Goal: Navigation & Orientation: Find specific page/section

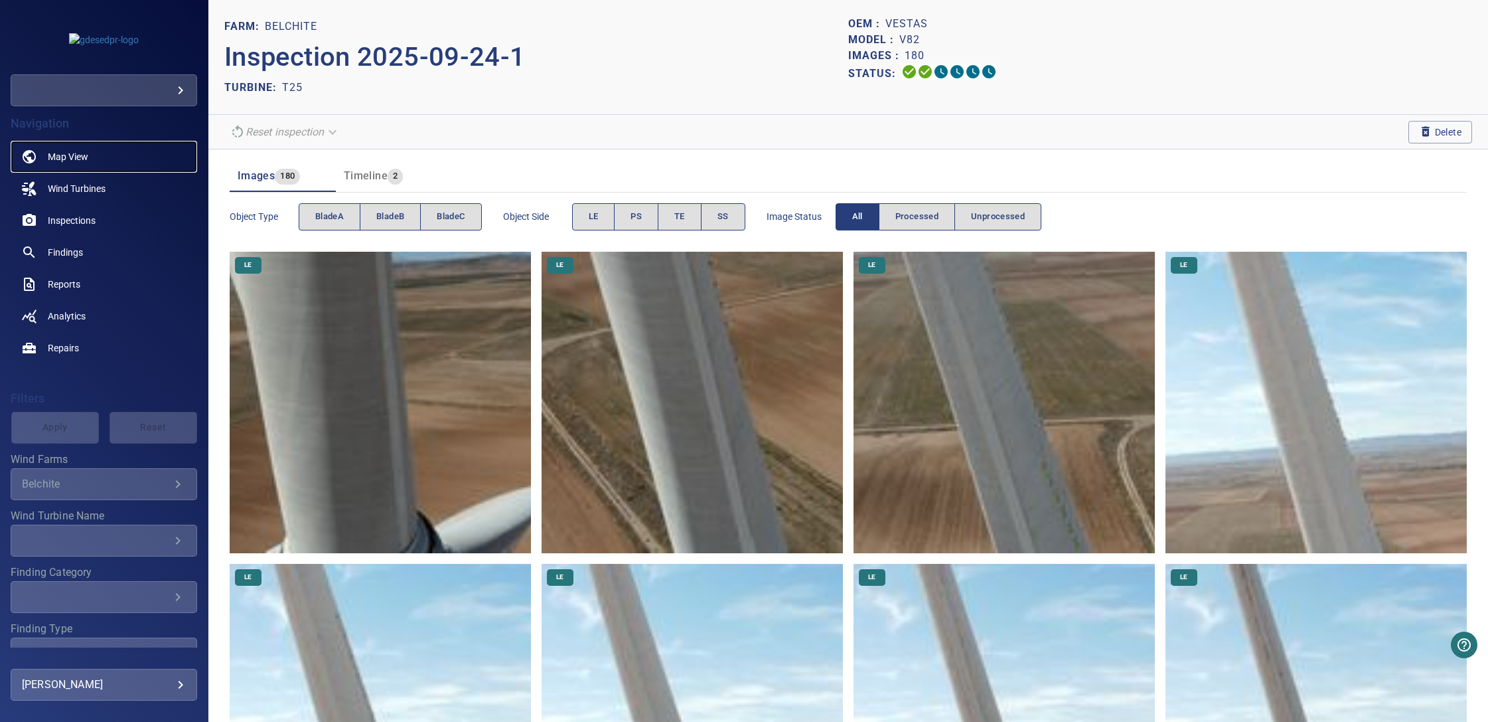
click at [79, 152] on span "Map View" at bounding box center [68, 156] width 40 height 13
